Goal: Information Seeking & Learning: Learn about a topic

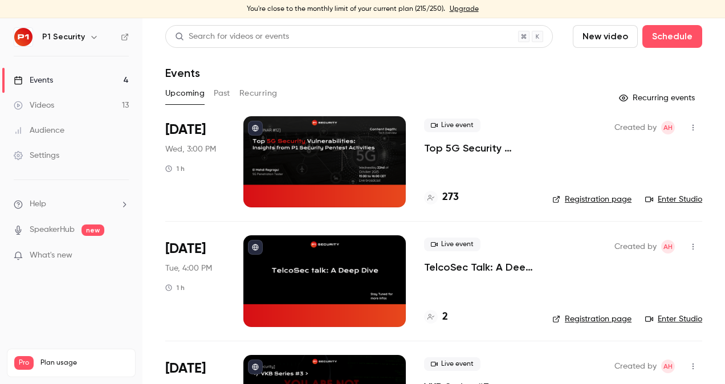
click at [458, 145] on p "Top 5G Security Vulnerabilities: Insights from P1 Security Pentest Activities" at bounding box center [479, 148] width 110 height 14
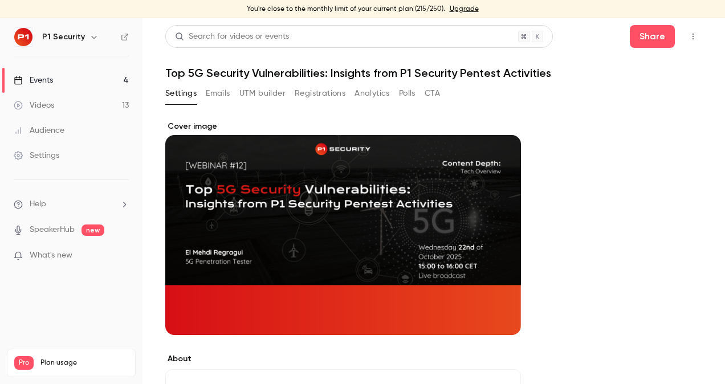
click at [314, 97] on button "Registrations" at bounding box center [320, 93] width 51 height 18
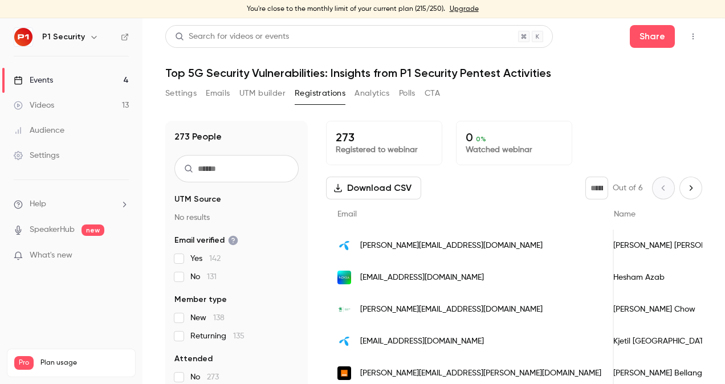
scroll to position [0, 13]
click at [83, 79] on link "Events 4" at bounding box center [71, 80] width 143 height 25
